Goal: Check status: Check status

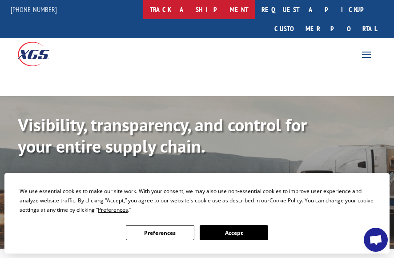
click at [225, 7] on link "track a shipment" at bounding box center [198, 9] width 111 height 19
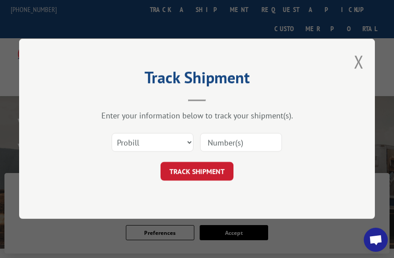
click at [227, 141] on input at bounding box center [241, 142] width 82 height 19
paste input "17593254"
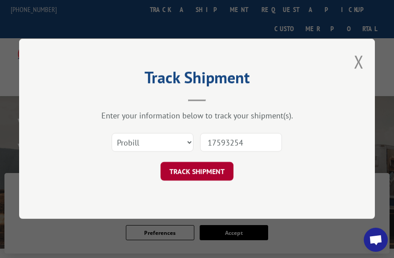
type input "17593254"
click at [195, 168] on button "TRACK SHIPMENT" at bounding box center [196, 171] width 73 height 19
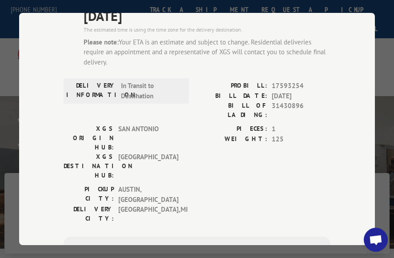
scroll to position [178, 0]
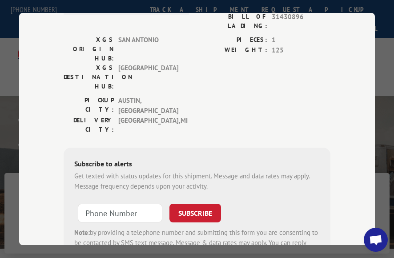
click at [375, 242] on span "Open chat" at bounding box center [375, 241] width 14 height 12
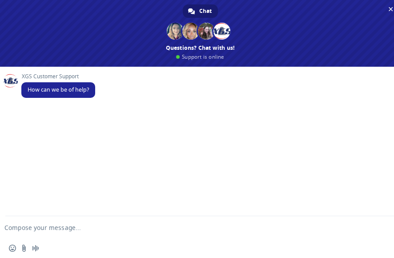
click at [68, 225] on textarea "Compose your message..." at bounding box center [185, 227] width 363 height 8
click at [86, 222] on form at bounding box center [190, 228] width 363 height 24
click at [91, 226] on textarea "Compose your message..." at bounding box center [185, 227] width 363 height 8
paste textarea "17593254"
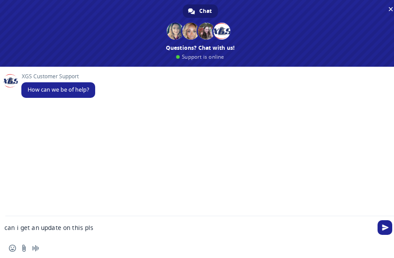
type textarea "can i get an update on this pls 17593254"
